Goal: Contribute content

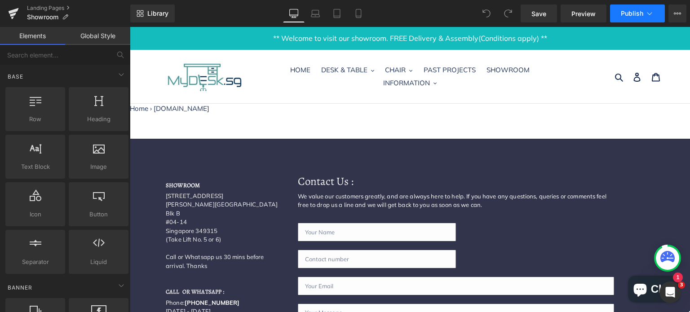
click at [636, 12] on span "Publish" at bounding box center [632, 13] width 22 height 7
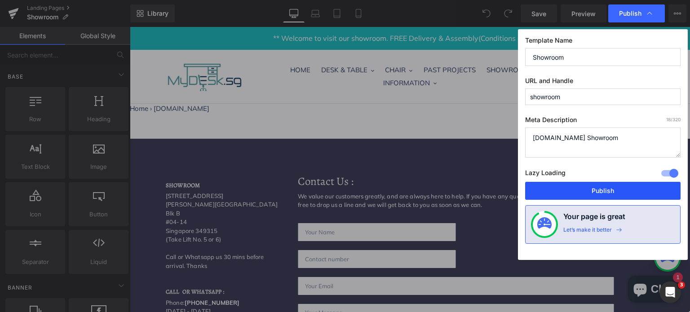
click at [601, 190] on button "Publish" at bounding box center [602, 191] width 155 height 18
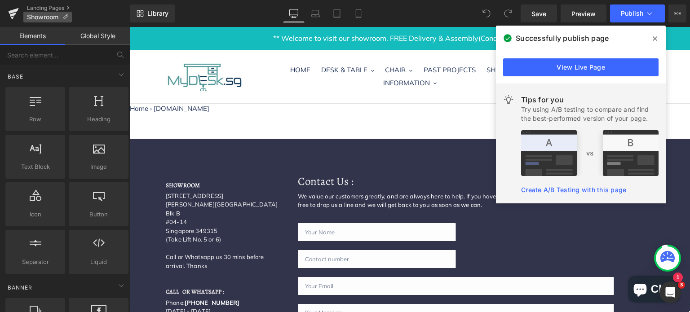
click at [31, 13] on span "Showroom" at bounding box center [42, 16] width 31 height 7
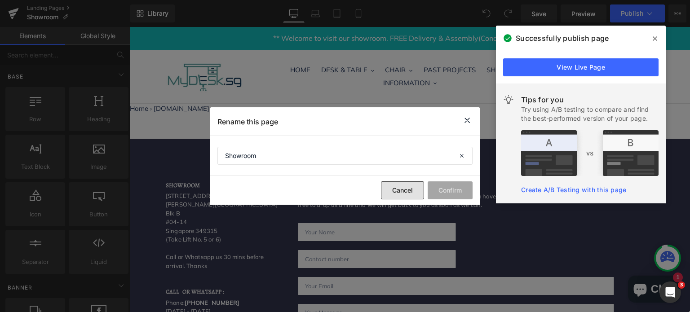
click at [395, 195] on button "Cancel" at bounding box center [402, 190] width 43 height 18
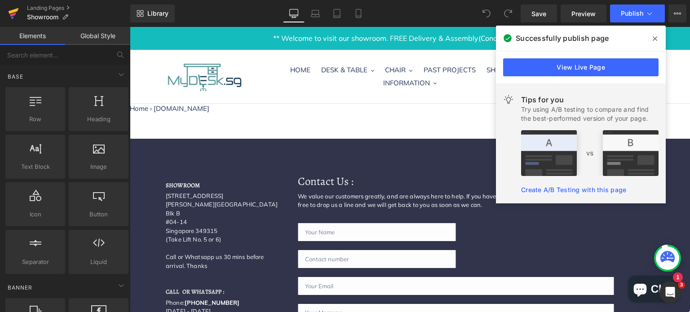
click at [21, 6] on link at bounding box center [13, 13] width 27 height 27
